Goal: Find specific page/section: Find specific page/section

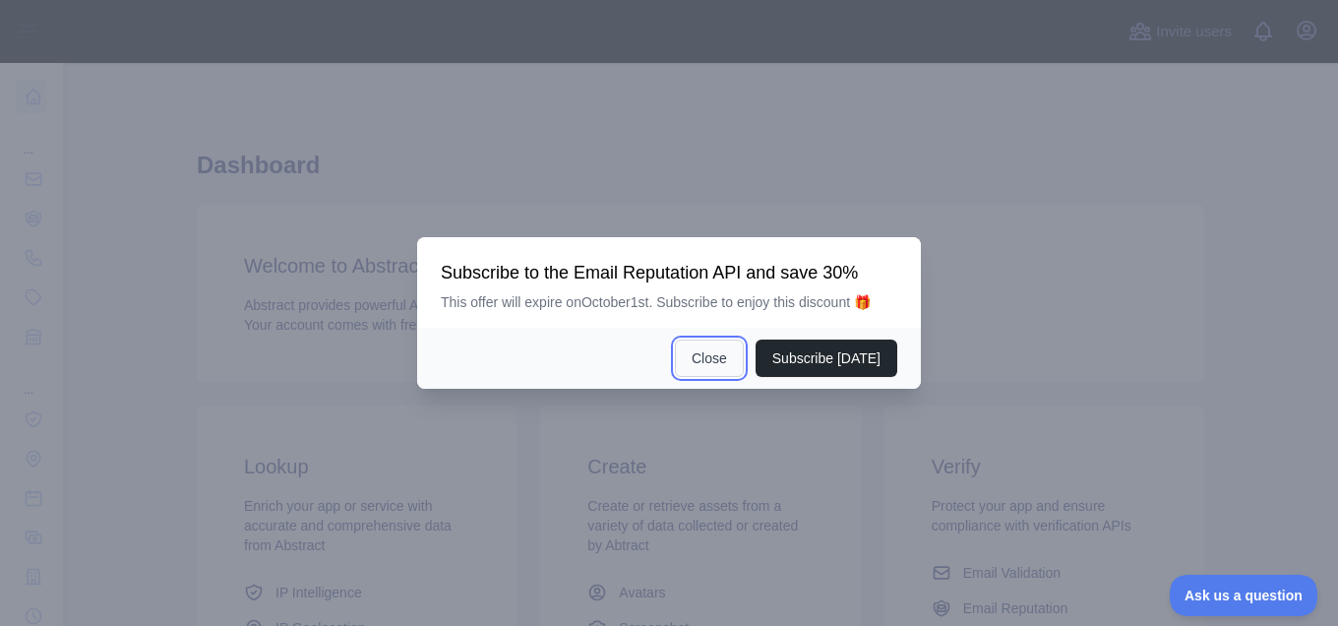
click at [730, 358] on button "Close" at bounding box center [709, 357] width 69 height 37
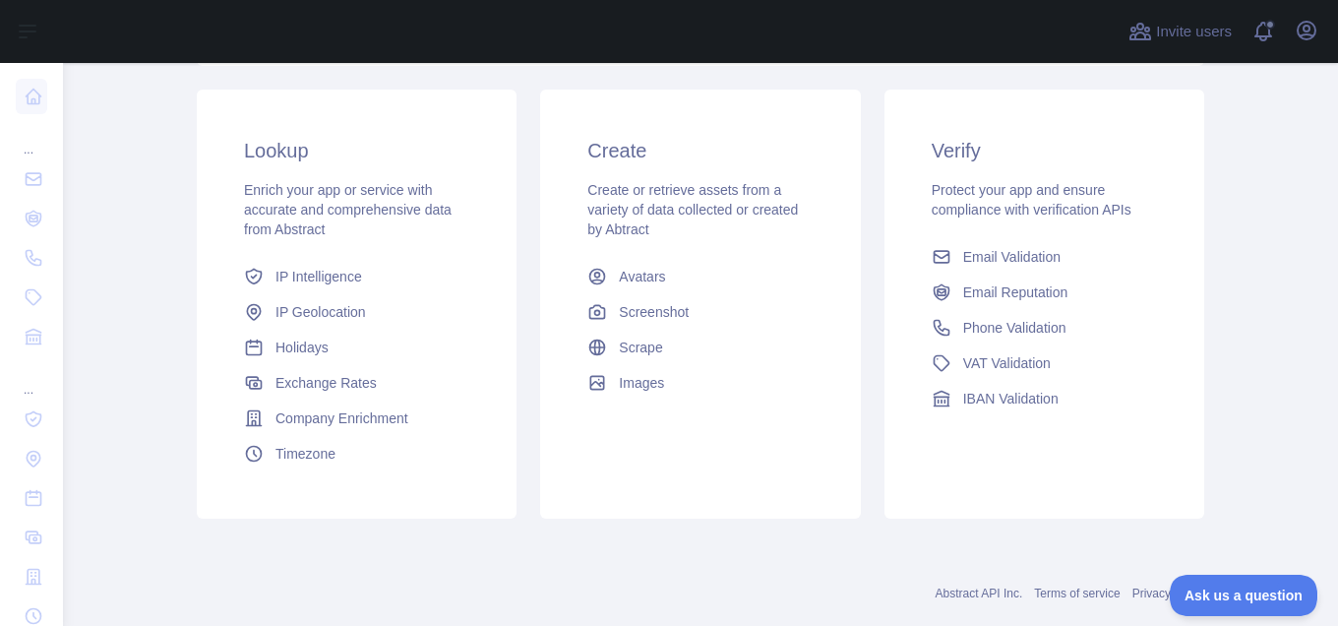
scroll to position [315, 0]
click at [1044, 256] on span "Email Validation" at bounding box center [1011, 258] width 97 height 20
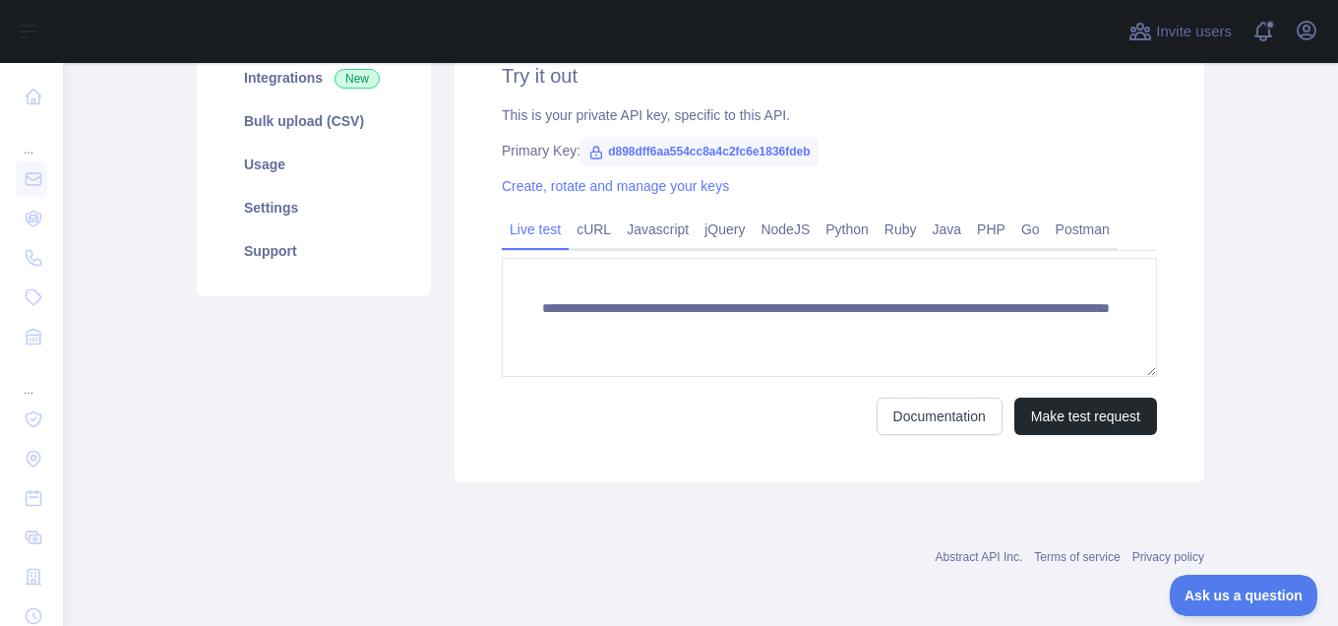
scroll to position [290, 0]
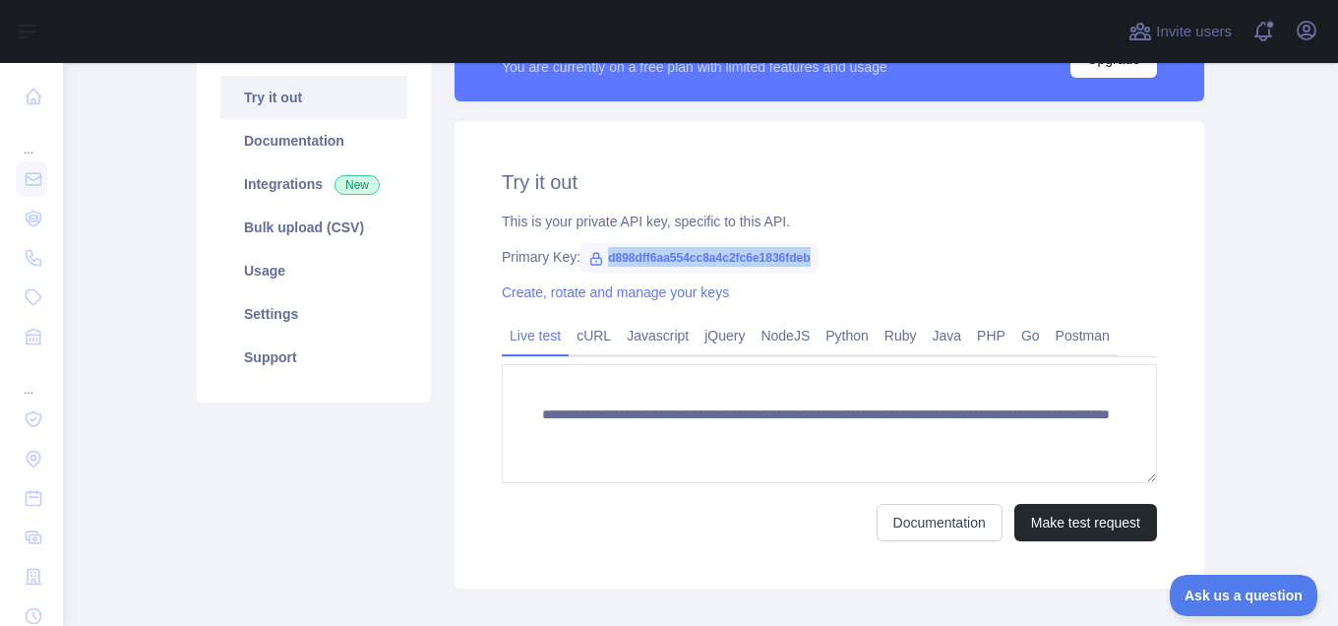
drag, startPoint x: 799, startPoint y: 255, endPoint x: 599, endPoint y: 255, distance: 199.7
click at [599, 255] on span "d898dff6aa554cc8a4c2fc6e1836fdeb" at bounding box center [698, 258] width 237 height 30
copy span "d898dff6aa554cc8a4c2fc6e1836fdeb"
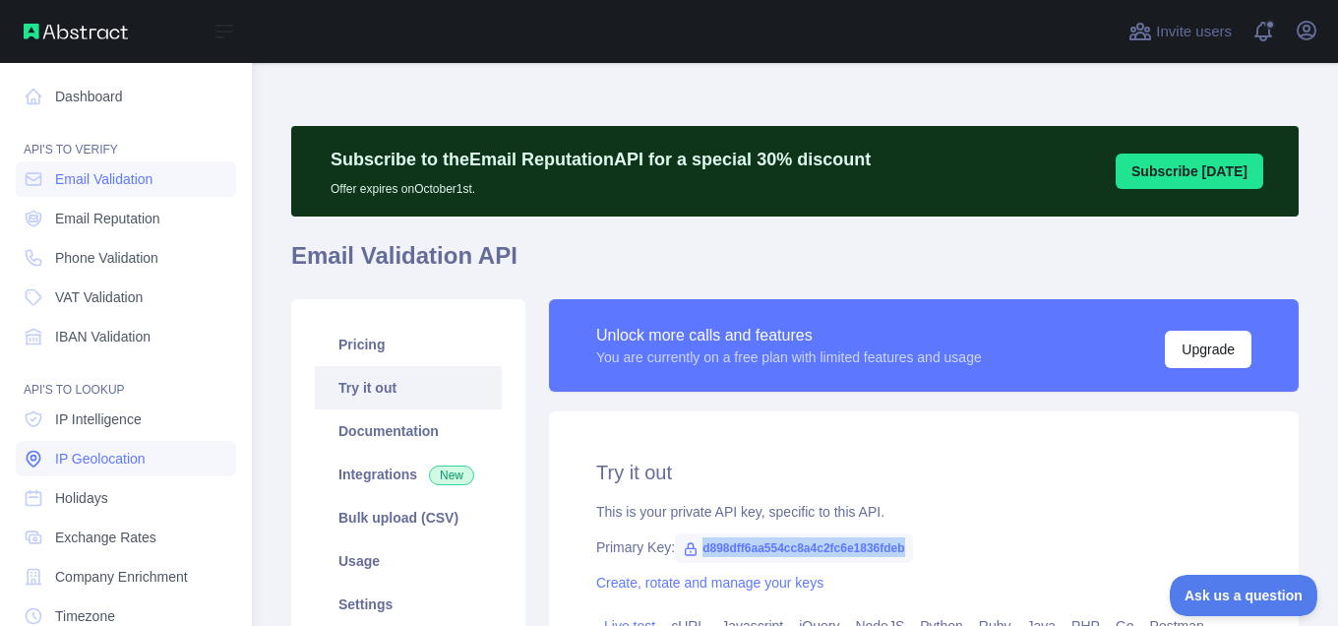
click at [97, 455] on span "IP Geolocation" at bounding box center [100, 459] width 91 height 20
